Goal: Task Accomplishment & Management: Manage account settings

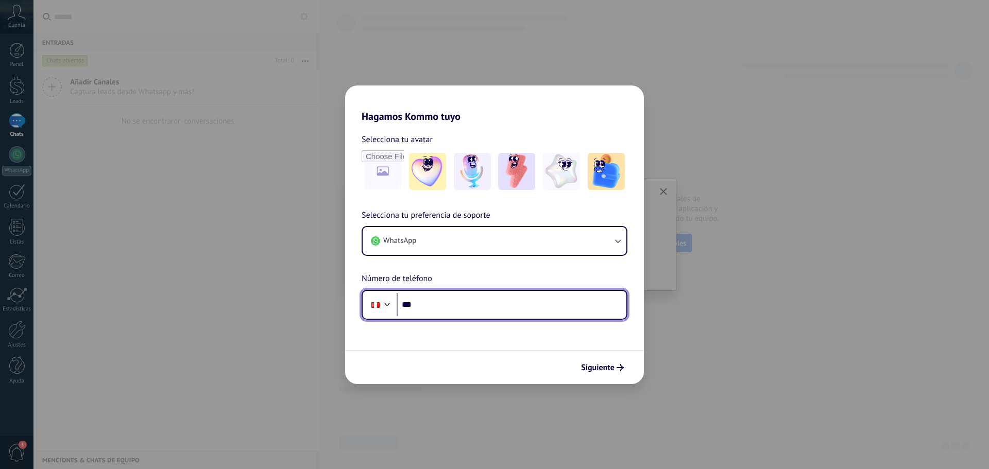
click at [547, 313] on input "***" at bounding box center [512, 305] width 230 height 24
type input "**********"
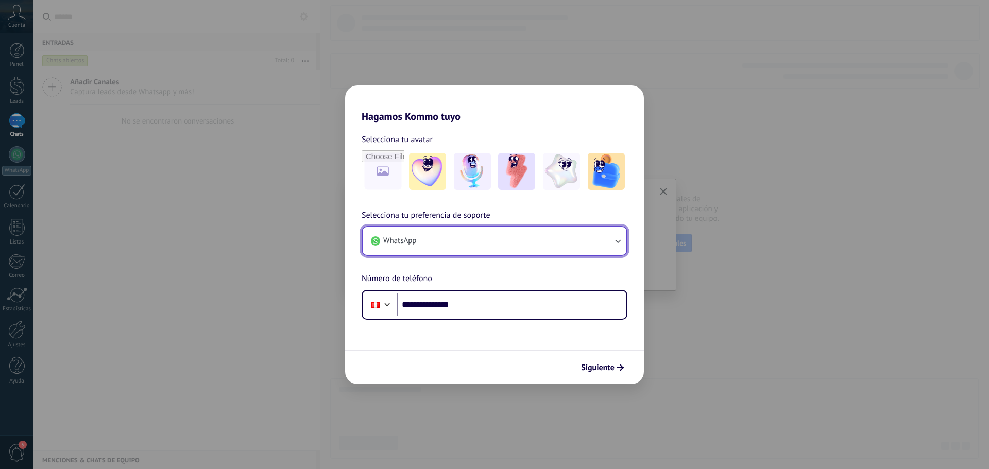
click at [540, 233] on button "WhatsApp" at bounding box center [495, 241] width 264 height 28
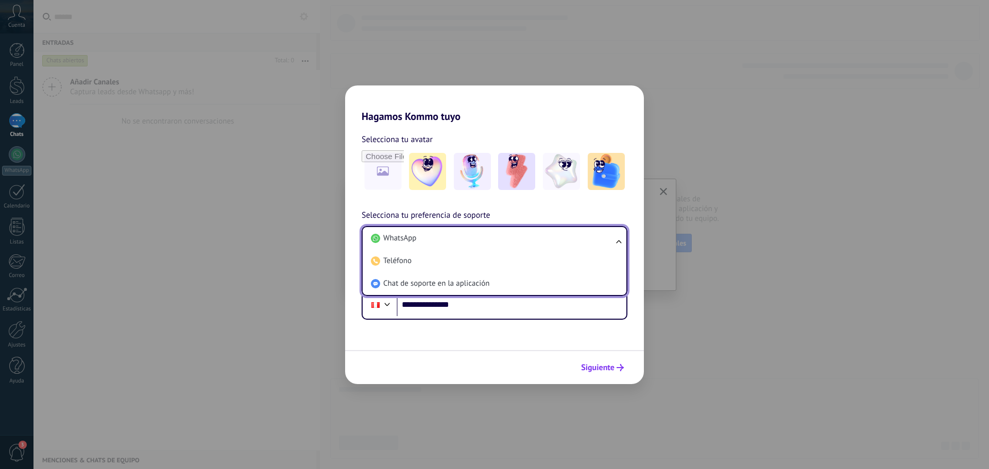
click at [607, 365] on span "Siguiente" at bounding box center [597, 367] width 33 height 7
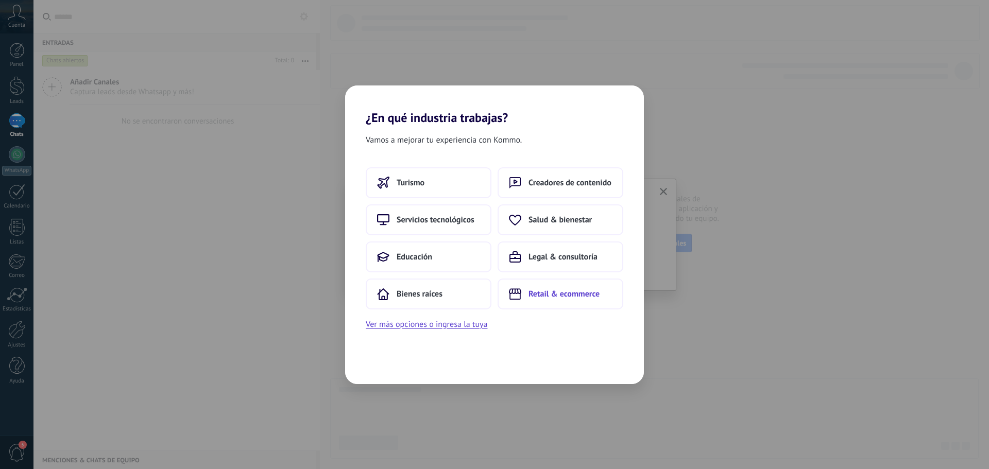
click at [564, 295] on span "Retail & ecommerce" at bounding box center [564, 294] width 71 height 10
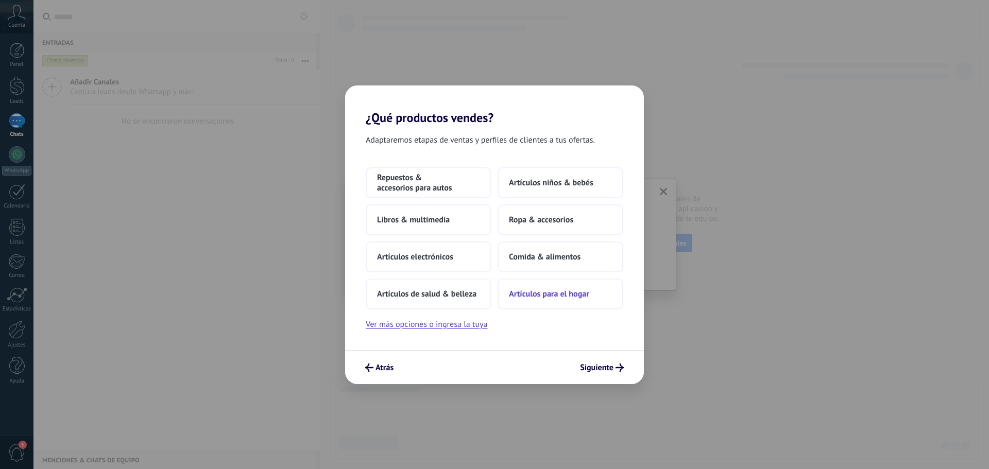
click at [558, 293] on span "Artículos para el hogar" at bounding box center [549, 294] width 80 height 10
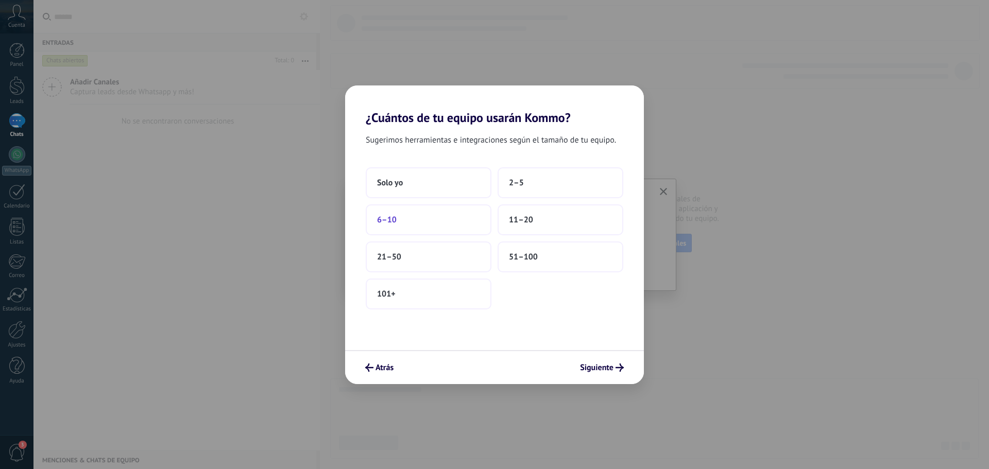
click at [392, 217] on span "6–10" at bounding box center [387, 220] width 20 height 10
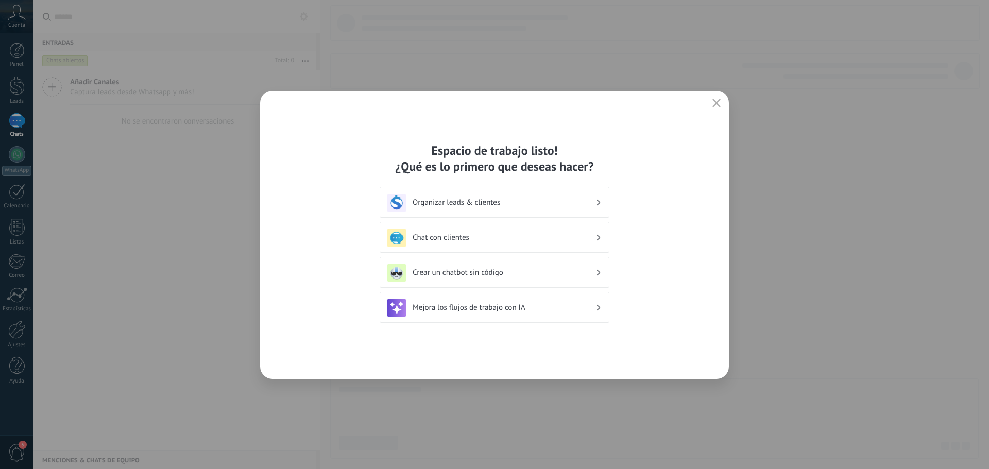
click at [463, 242] on h3 "Chat con clientes" at bounding box center [504, 238] width 183 height 10
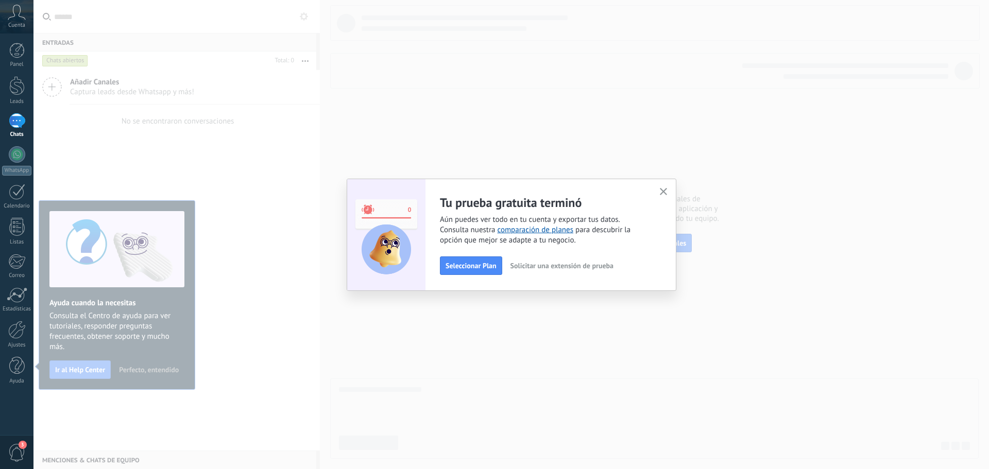
click at [484, 257] on div "Seleccionar Plan Solicitar una extensión de prueba" at bounding box center [543, 266] width 207 height 19
click at [485, 260] on button "Seleccionar Plan" at bounding box center [471, 266] width 62 height 19
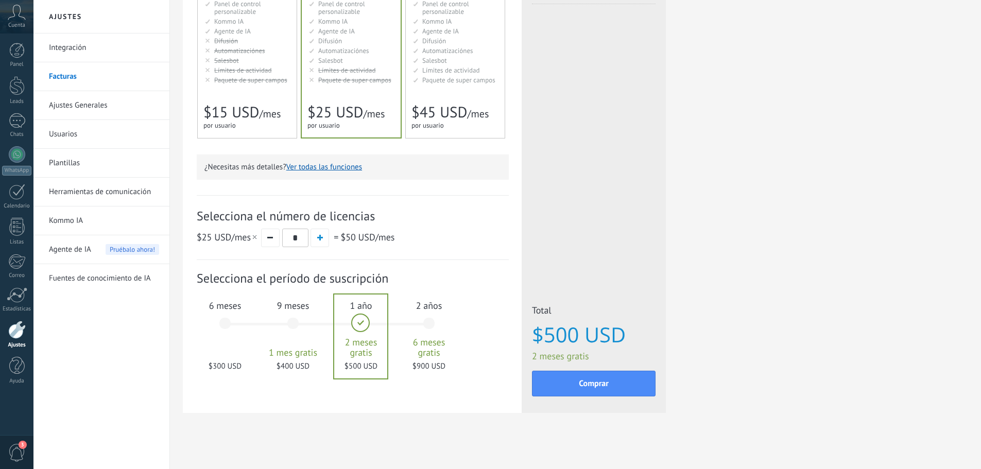
scroll to position [191, 0]
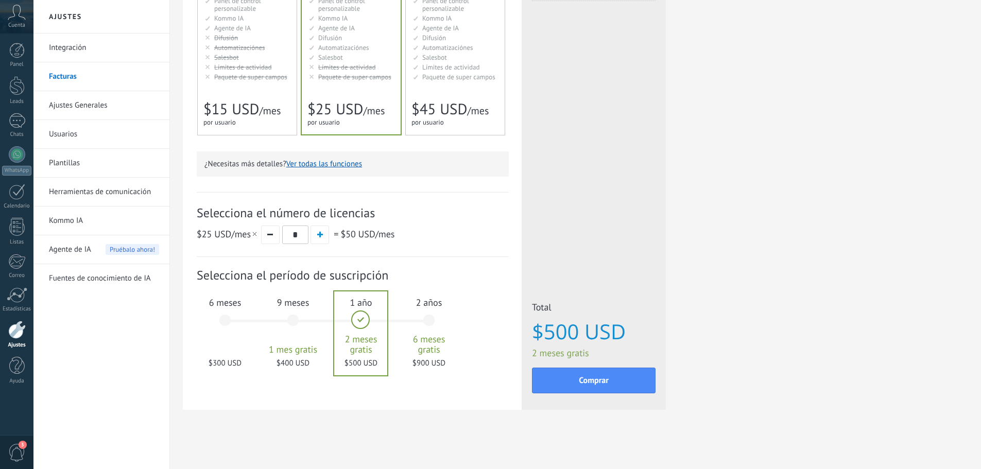
click at [288, 319] on div "9 meses 1 mes gratis $400 USD" at bounding box center [293, 325] width 56 height 73
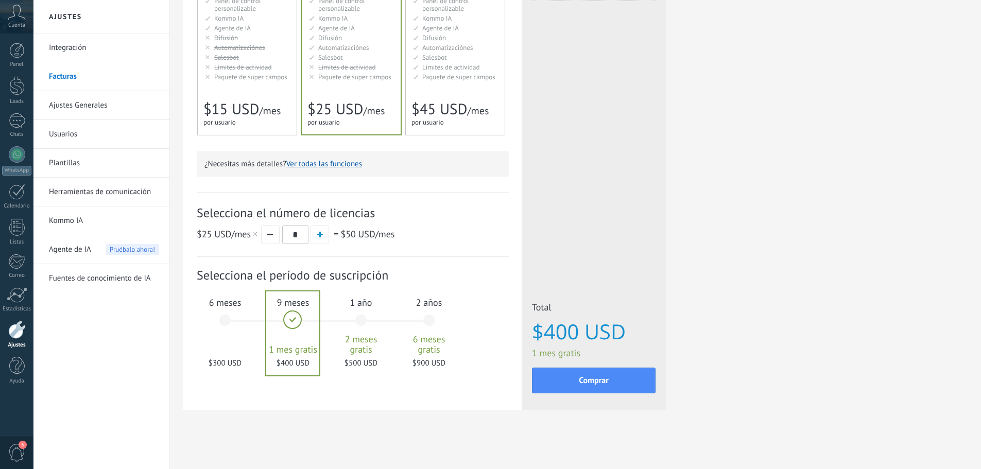
click at [233, 323] on div "6 meses $300 USD" at bounding box center [225, 325] width 56 height 73
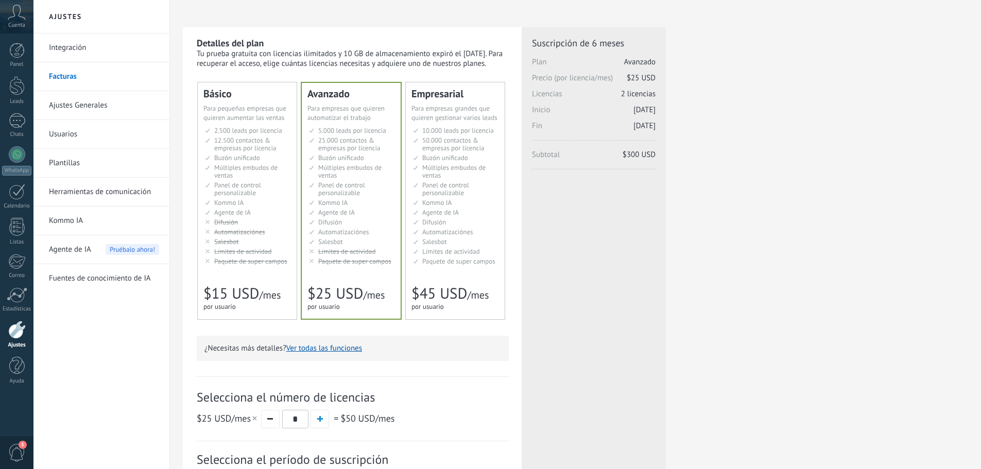
scroll to position [0, 0]
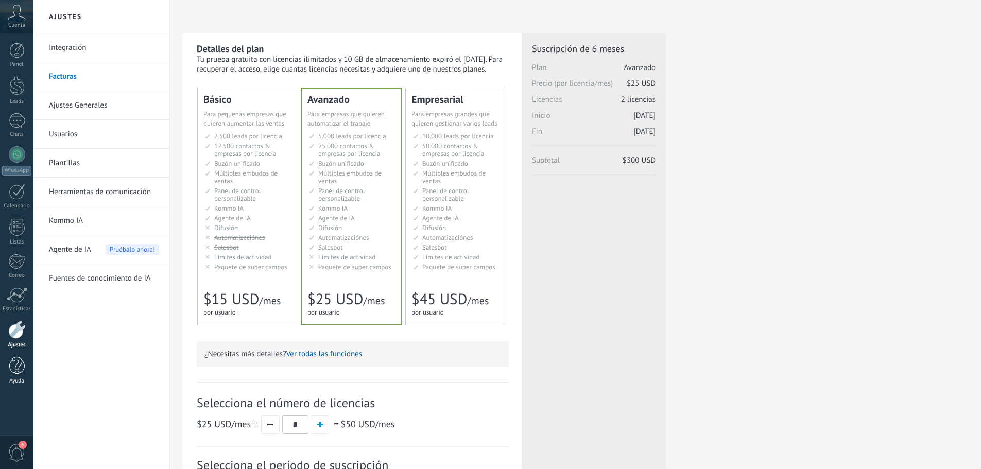
click at [15, 370] on div at bounding box center [16, 366] width 15 height 18
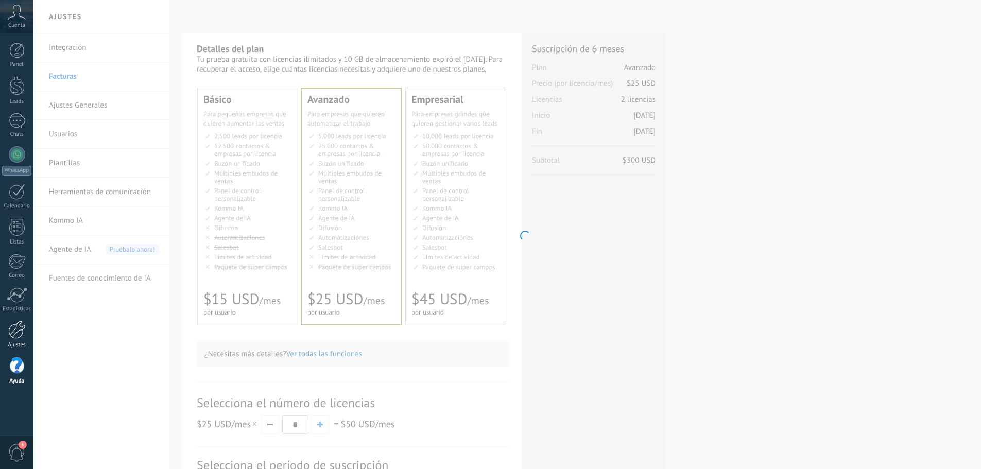
click at [23, 327] on div at bounding box center [17, 330] width 18 height 18
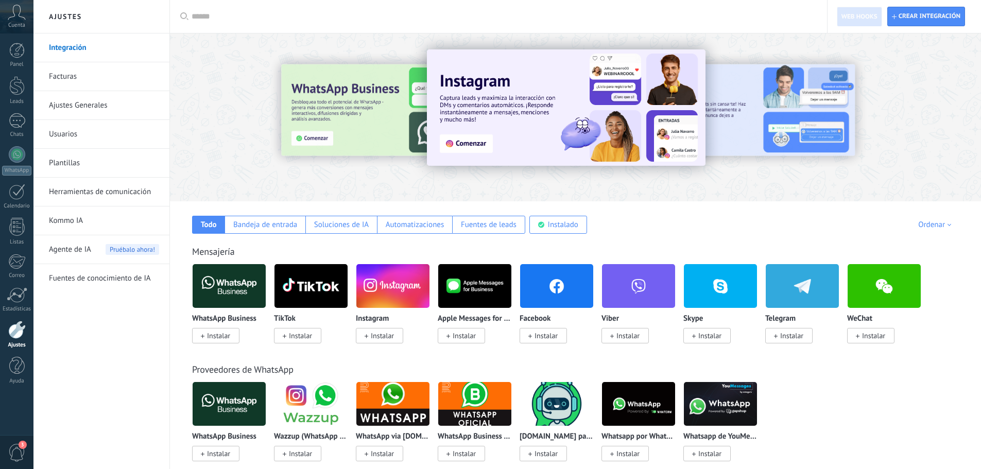
click at [25, 22] on span "Cuenta" at bounding box center [16, 25] width 17 height 7
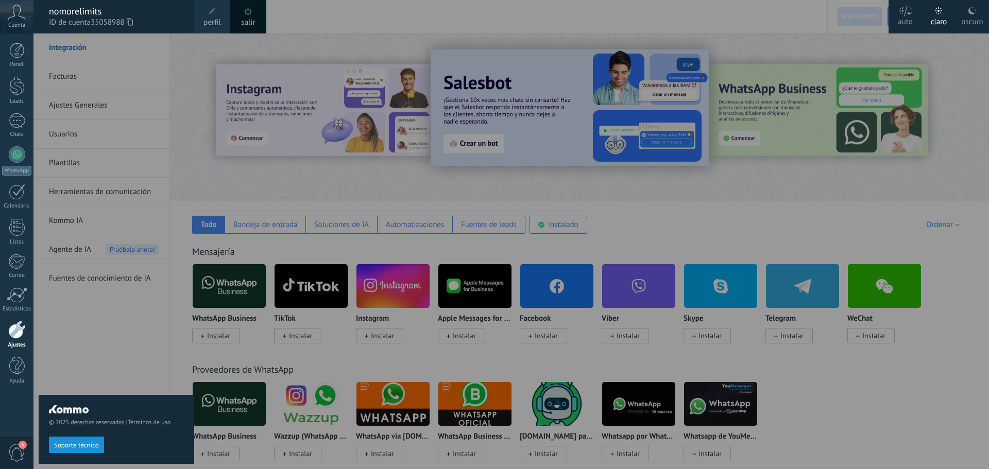
click at [210, 9] on span at bounding box center [212, 11] width 7 height 7
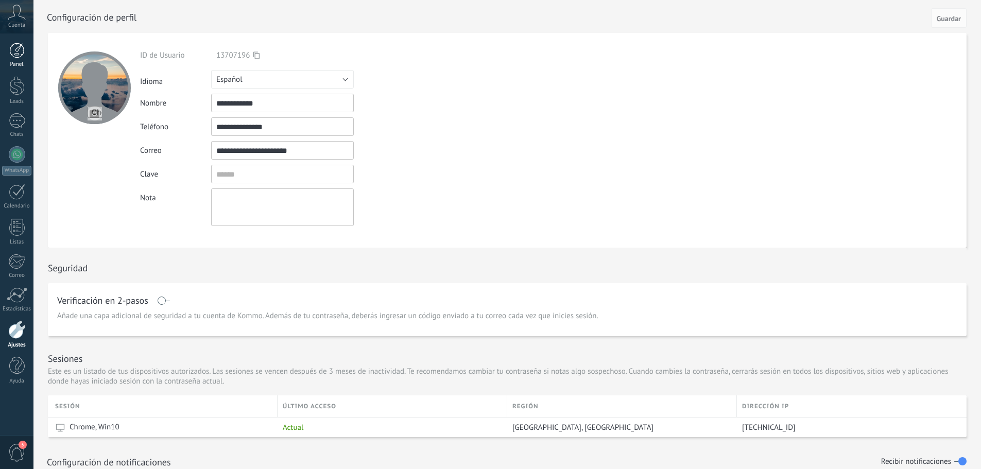
click at [11, 53] on div at bounding box center [16, 50] width 15 height 15
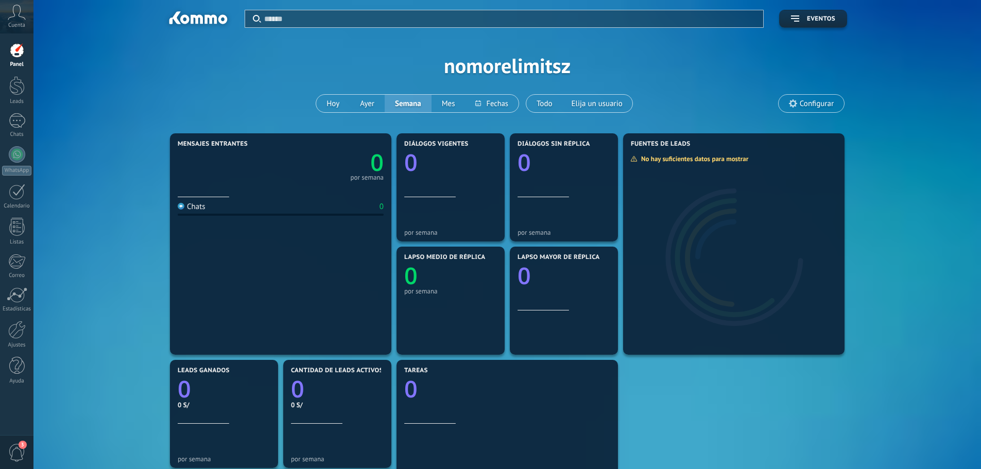
click at [802, 114] on div "Aplicar Eventos nomorelimitsz [PERSON_NAME] Semana Mes Todo Elija un usuario Co…" at bounding box center [507, 65] width 917 height 131
click at [807, 104] on span "Configurar" at bounding box center [817, 103] width 34 height 9
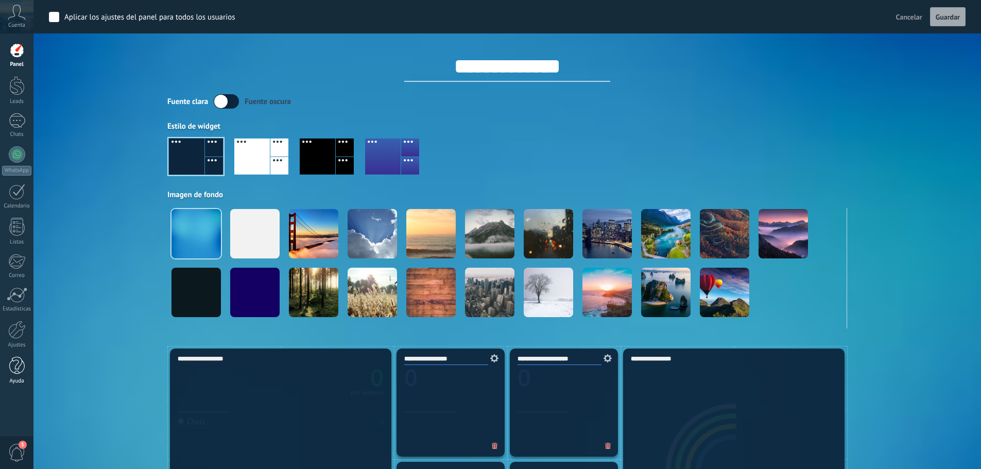
click at [13, 373] on div at bounding box center [16, 366] width 15 height 18
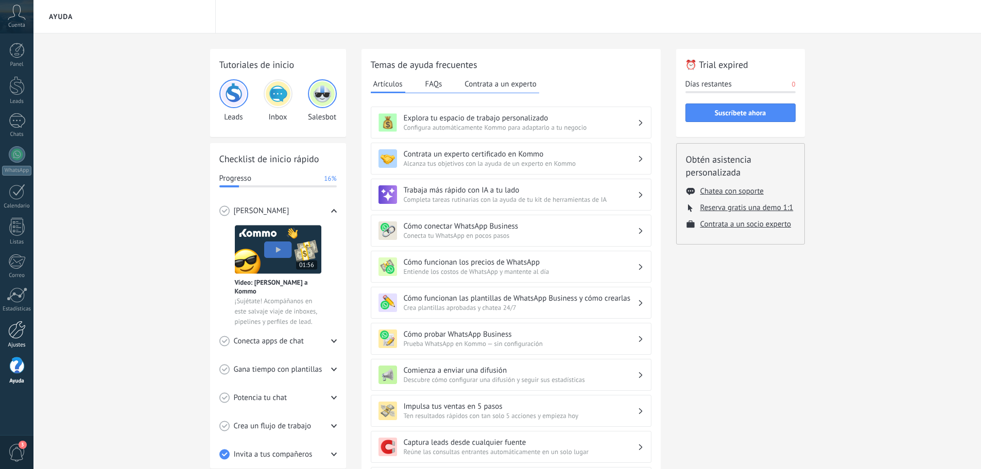
click at [18, 325] on div at bounding box center [17, 330] width 18 height 18
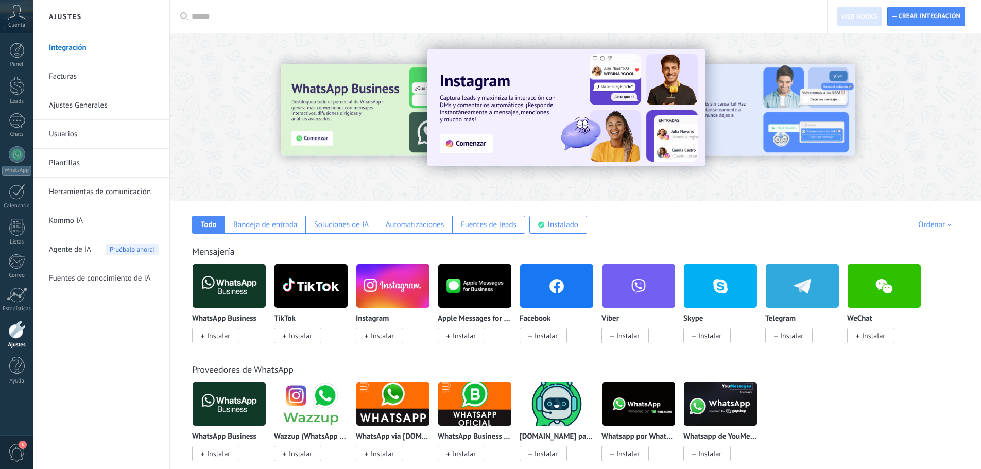
click at [90, 107] on link "Ajustes Generales" at bounding box center [104, 105] width 110 height 29
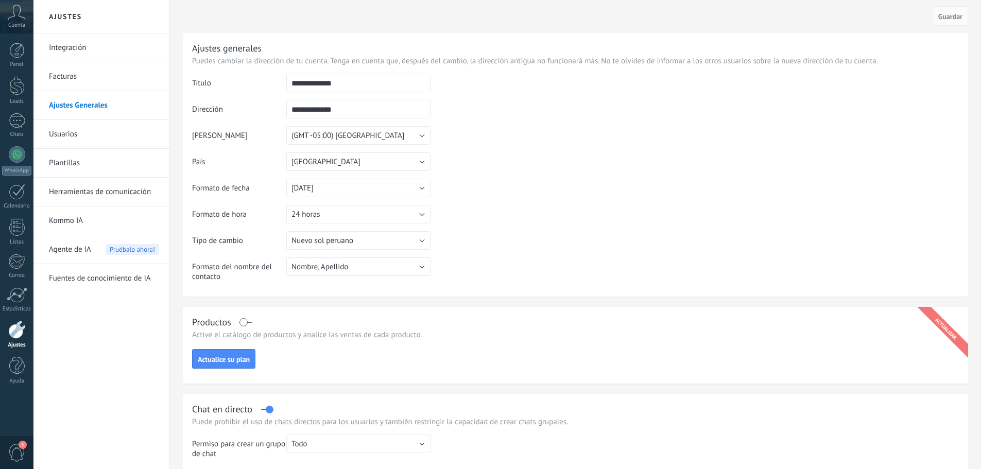
click at [76, 49] on link "Integración" at bounding box center [104, 47] width 110 height 29
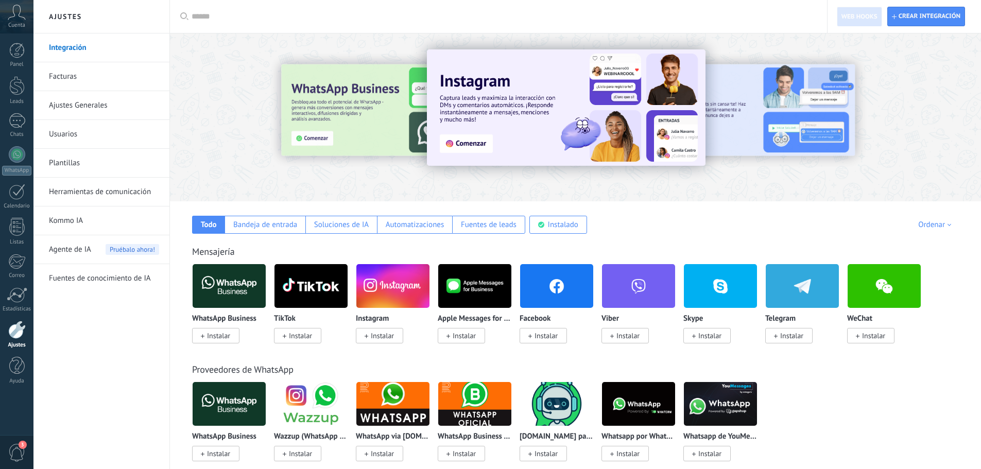
click at [14, 456] on span "3" at bounding box center [17, 453] width 18 height 18
